Goal: Information Seeking & Learning: Learn about a topic

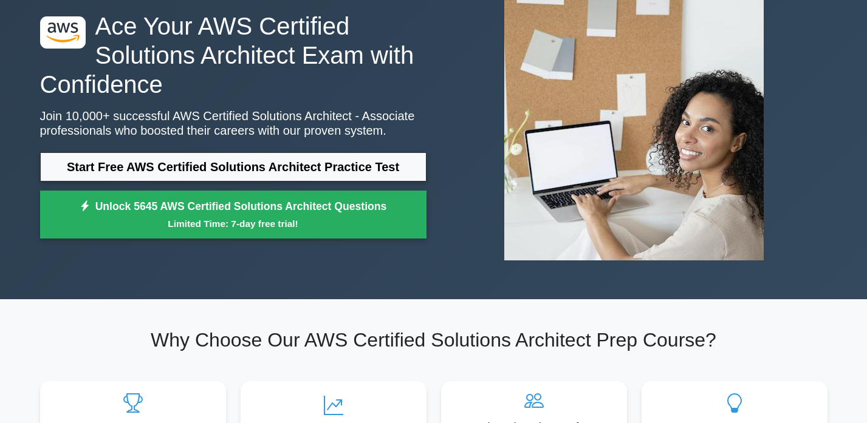
scroll to position [70, 0]
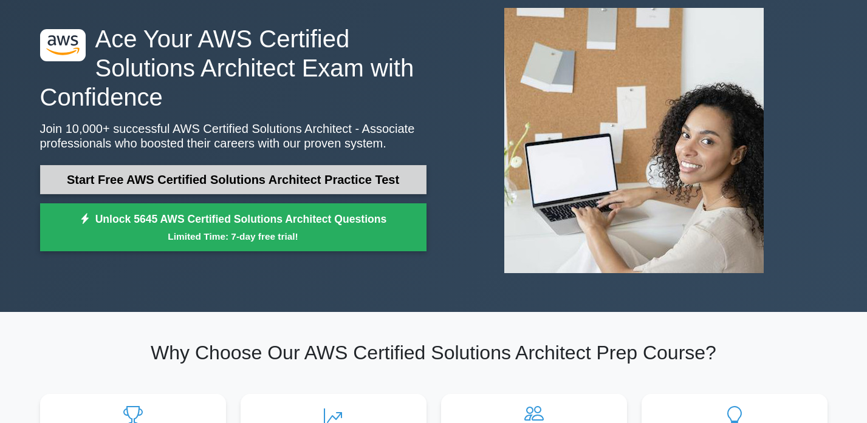
click at [220, 174] on link "Start Free AWS Certified Solutions Architect Practice Test" at bounding box center [233, 179] width 386 height 29
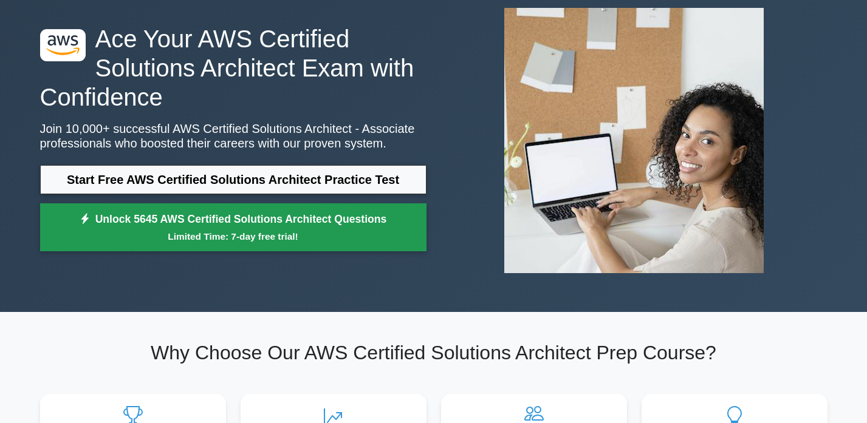
click at [233, 220] on link "Unlock 5645 AWS Certified Solutions Architect Questions Limited Time: 7-day fre…" at bounding box center [233, 227] width 386 height 49
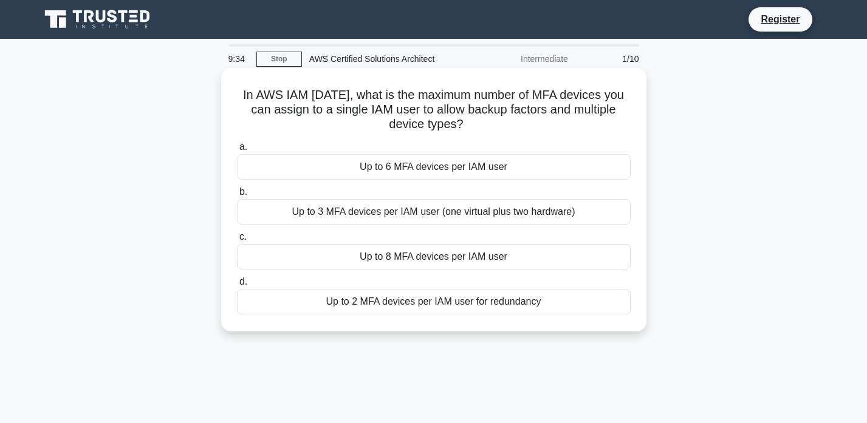
click at [321, 303] on div "Up to 2 MFA devices per IAM user for redundancy" at bounding box center [434, 302] width 394 height 26
click at [237, 286] on input "d. Up to 2 MFA devices per IAM user for redundancy" at bounding box center [237, 282] width 0 height 8
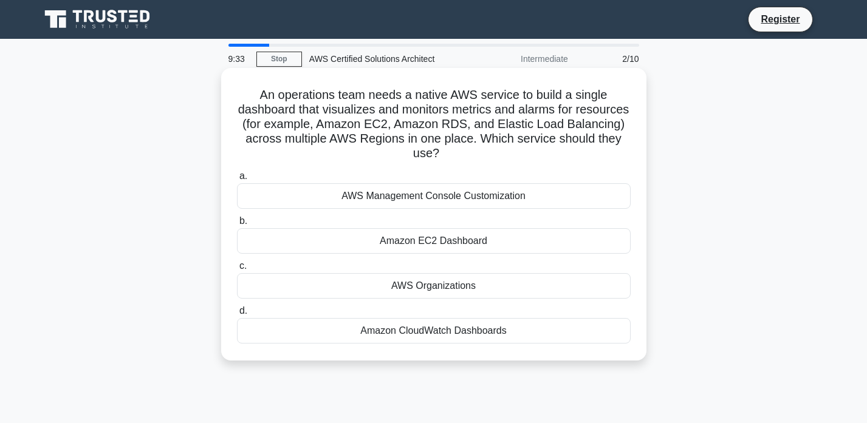
click at [305, 334] on div "Amazon CloudWatch Dashboards" at bounding box center [434, 331] width 394 height 26
click at [237, 315] on input "d. Amazon CloudWatch Dashboards" at bounding box center [237, 311] width 0 height 8
